Goal: Task Accomplishment & Management: Manage account settings

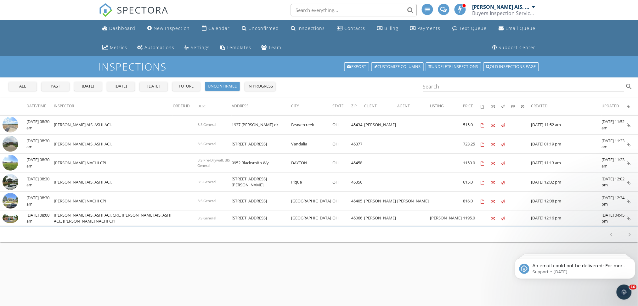
click at [267, 87] on div "in progress" at bounding box center [259, 86] width 25 height 6
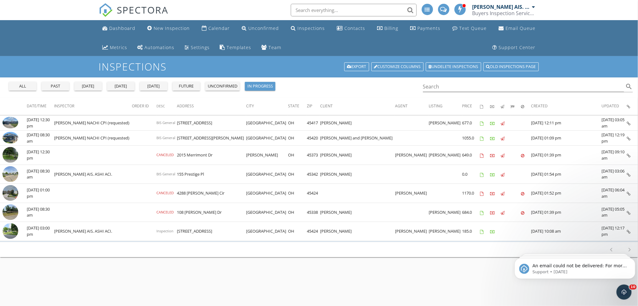
click at [187, 85] on div "future" at bounding box center [186, 86] width 23 height 6
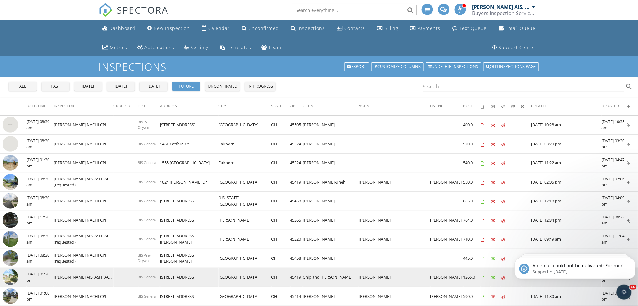
click at [8, 277] on img at bounding box center [11, 277] width 16 height 16
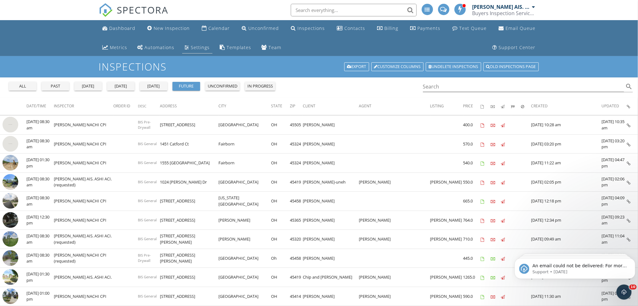
click at [197, 49] on div "Settings" at bounding box center [200, 47] width 19 height 6
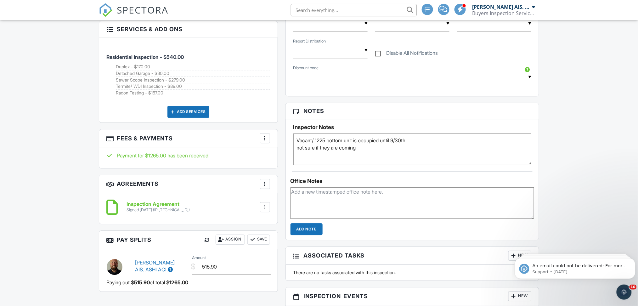
scroll to position [516, 0]
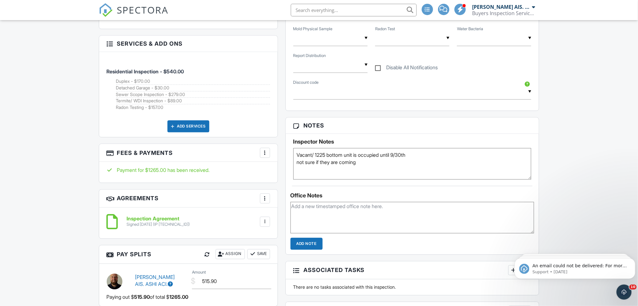
drag, startPoint x: 641, startPoint y: 41, endPoint x: 644, endPoint y: 150, distance: 109.2
click at [637, 150] on html "SPECTORA [PERSON_NAME] AIS. ASHI ACI. CRI. Buyers Inspection Service inc. Role:…" at bounding box center [319, 172] width 638 height 1376
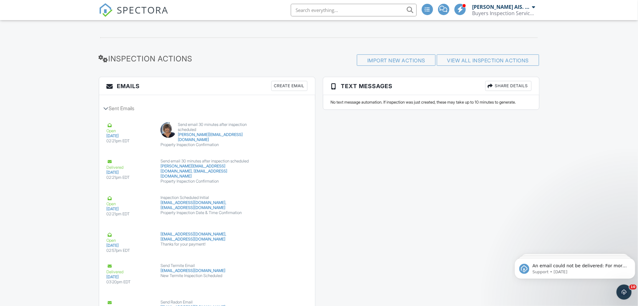
scroll to position [945, 0]
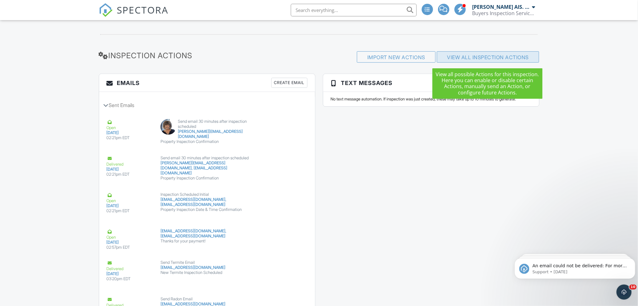
click at [494, 56] on link "View All Inspection Actions" at bounding box center [488, 57] width 82 height 6
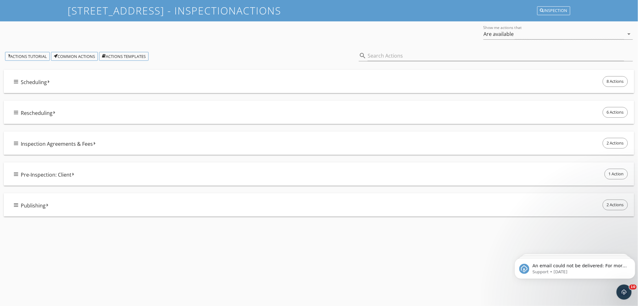
click at [30, 82] on span "Scheduling" at bounding box center [34, 82] width 26 height 8
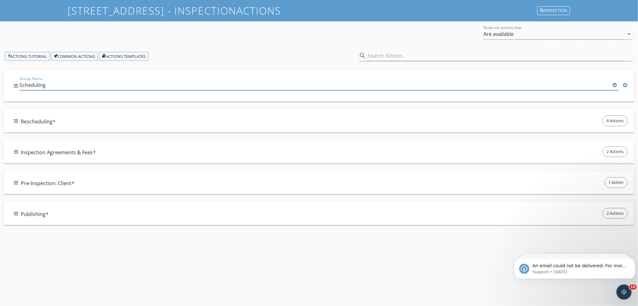
click at [14, 87] on icon at bounding box center [16, 85] width 4 height 5
click at [613, 83] on icon at bounding box center [614, 84] width 4 height 5
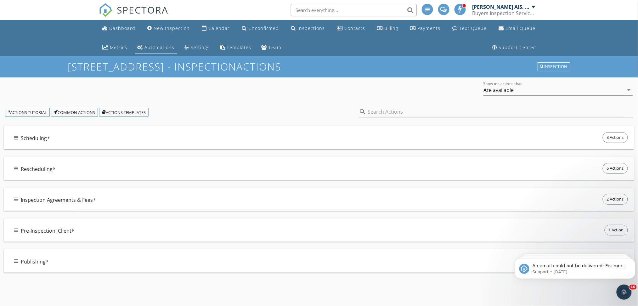
click at [154, 45] on div "Automations" at bounding box center [160, 47] width 30 height 6
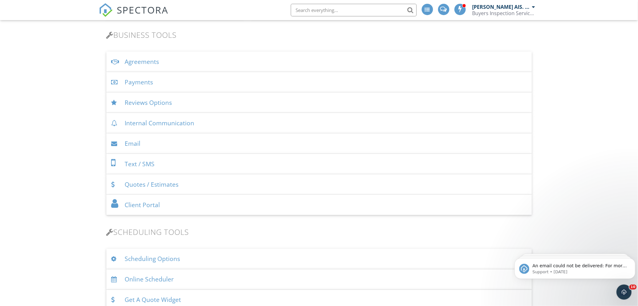
scroll to position [224, 0]
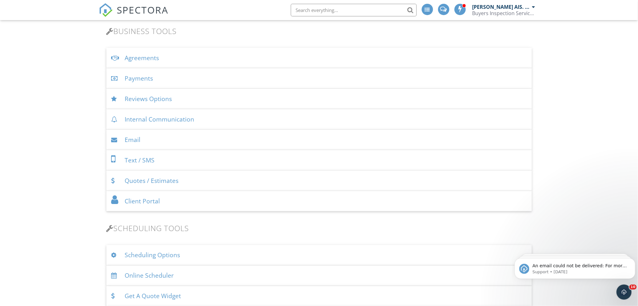
click at [136, 138] on div "Email" at bounding box center [318, 140] width 425 height 20
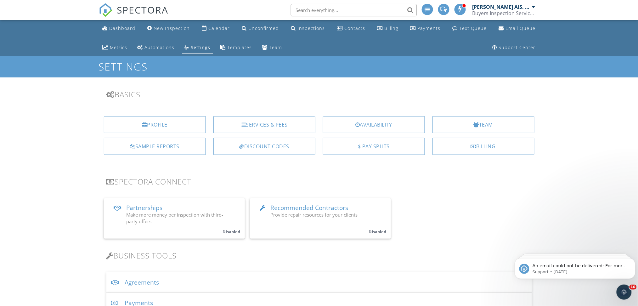
click at [157, 48] on div "Automations" at bounding box center [160, 47] width 30 height 6
